Goal: Information Seeking & Learning: Learn about a topic

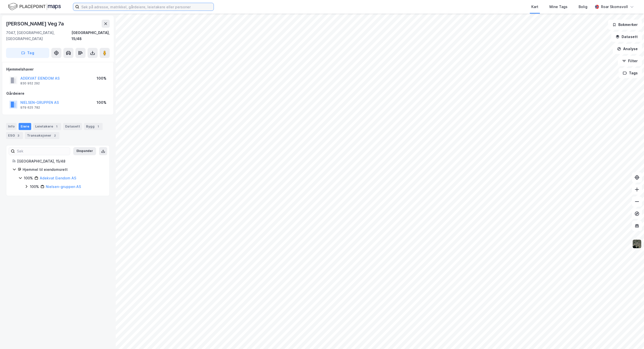
drag, startPoint x: 97, startPoint y: 5, endPoint x: 94, endPoint y: 6, distance: 3.4
click at [96, 5] on input at bounding box center [146, 7] width 134 height 8
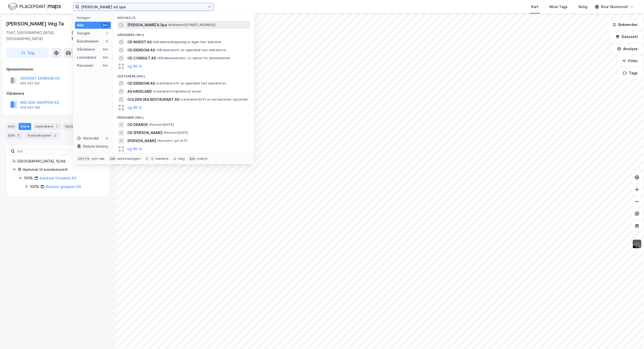
type input "[PERSON_NAME] od spa"
click at [174, 27] on div "[PERSON_NAME] & Spa • Eiendom • [STREET_ADDRESS]" at bounding box center [188, 25] width 122 height 6
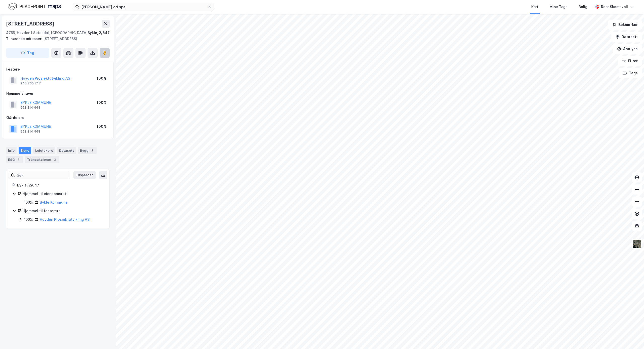
click at [104, 53] on image at bounding box center [104, 52] width 3 height 5
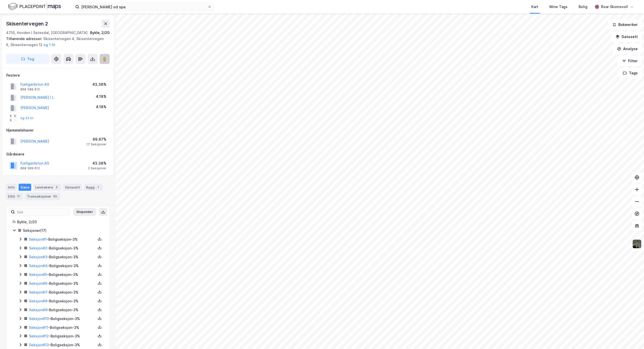
click at [106, 58] on icon at bounding box center [104, 58] width 5 height 5
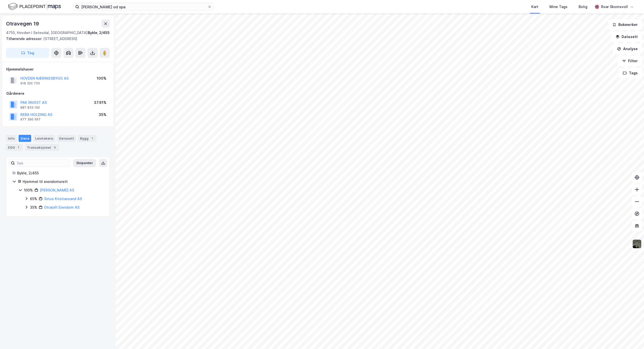
click at [27, 200] on icon at bounding box center [26, 198] width 4 height 4
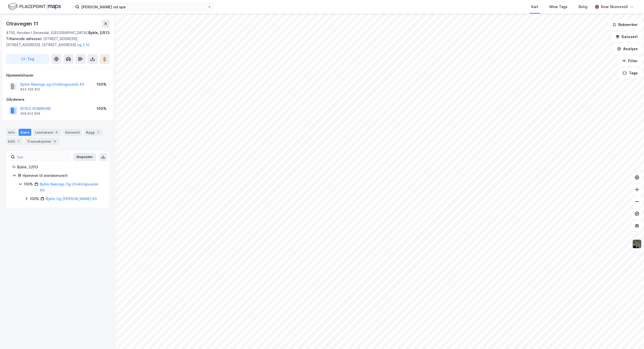
click at [27, 200] on icon at bounding box center [26, 198] width 4 height 4
click at [26, 199] on icon at bounding box center [26, 198] width 4 height 4
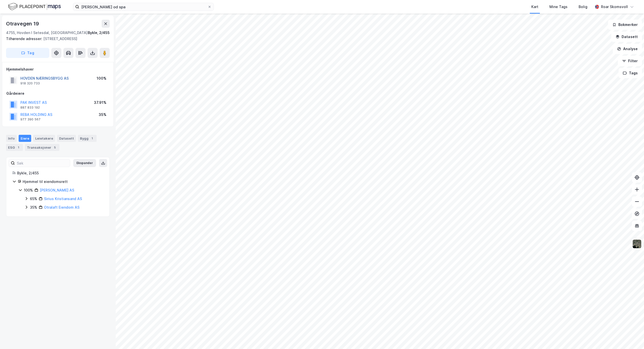
click at [0, 0] on button "HOVDEN NÆRINGSBYGG AS" at bounding box center [0, 0] width 0 height 0
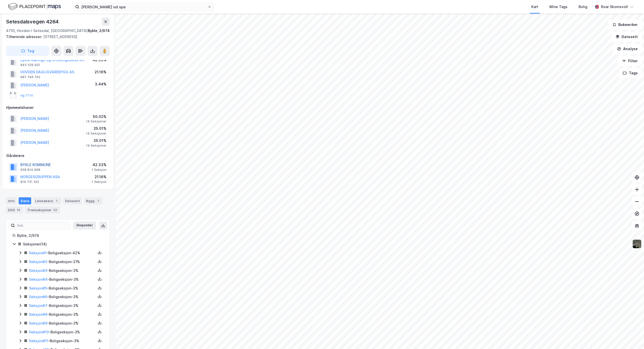
scroll to position [33, 0]
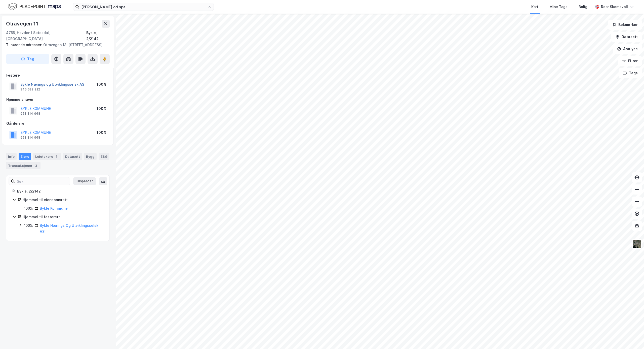
click at [0, 0] on button "Bykle Nærings og Utviklingsselsk AS" at bounding box center [0, 0] width 0 height 0
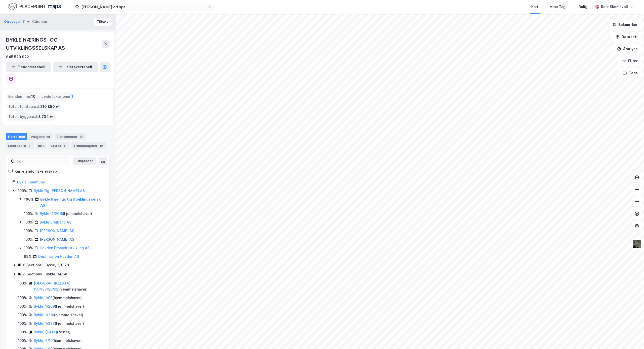
click at [59, 237] on link "[PERSON_NAME] AS" at bounding box center [57, 239] width 34 height 4
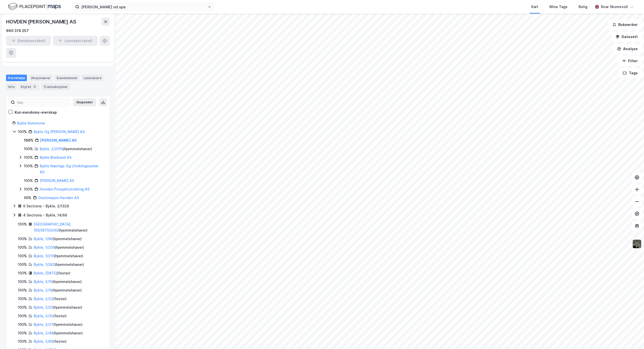
scroll to position [25, 0]
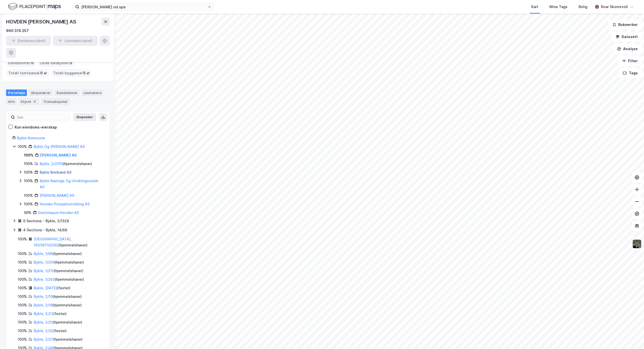
click at [48, 170] on link "Bykle Breiband AS" at bounding box center [56, 172] width 32 height 4
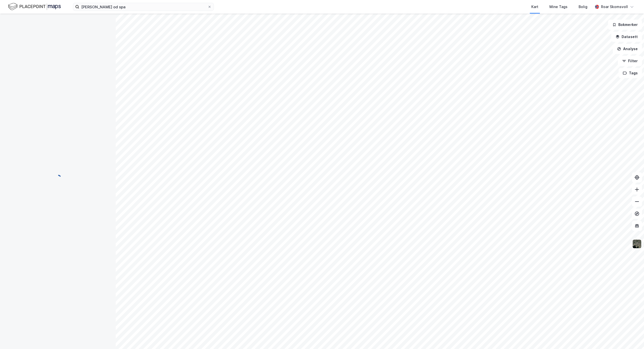
scroll to position [0, 0]
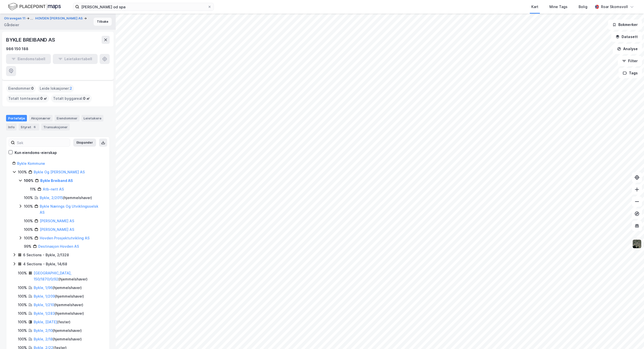
click at [97, 20] on button "Tilbake" at bounding box center [103, 22] width 18 height 8
click at [96, 23] on button "Tilbake" at bounding box center [103, 22] width 18 height 8
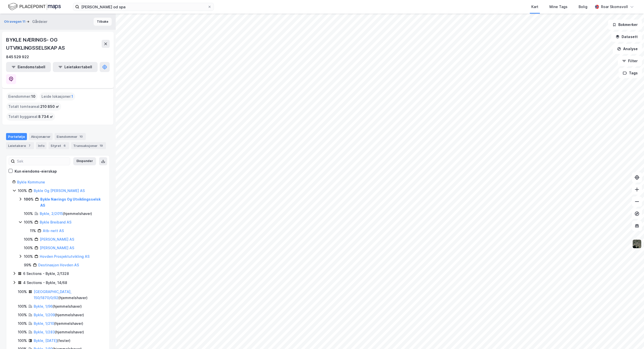
click at [95, 23] on button "Tilbake" at bounding box center [103, 22] width 18 height 8
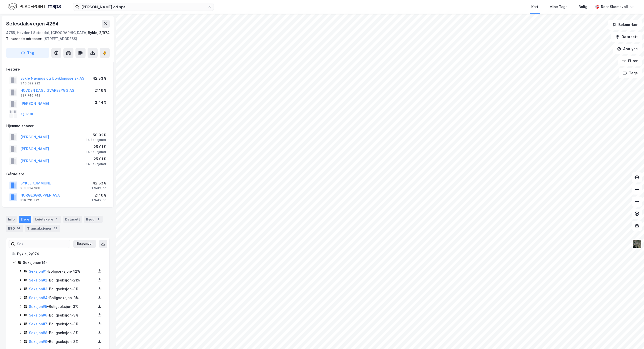
scroll to position [0, 0]
